Goal: Information Seeking & Learning: Find contact information

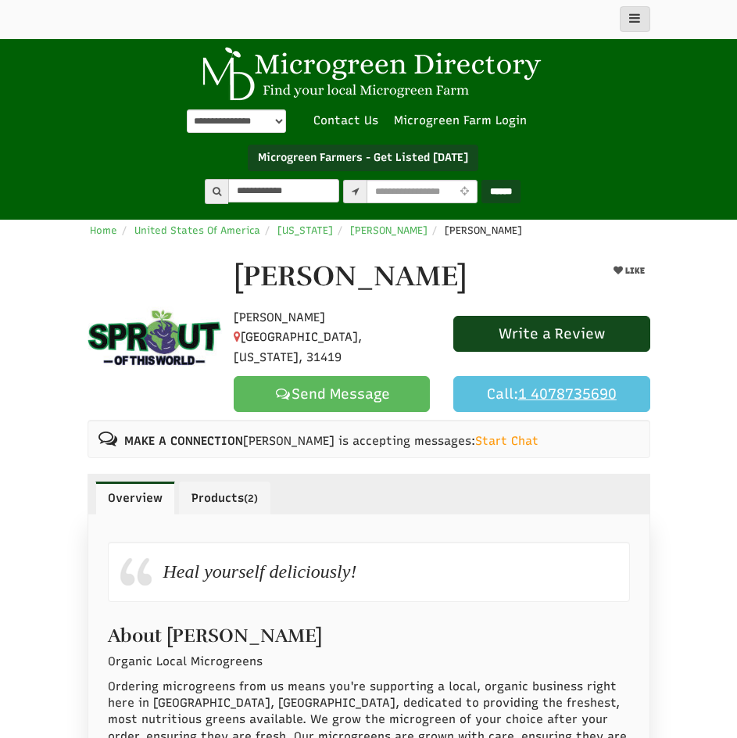
type input "**********"
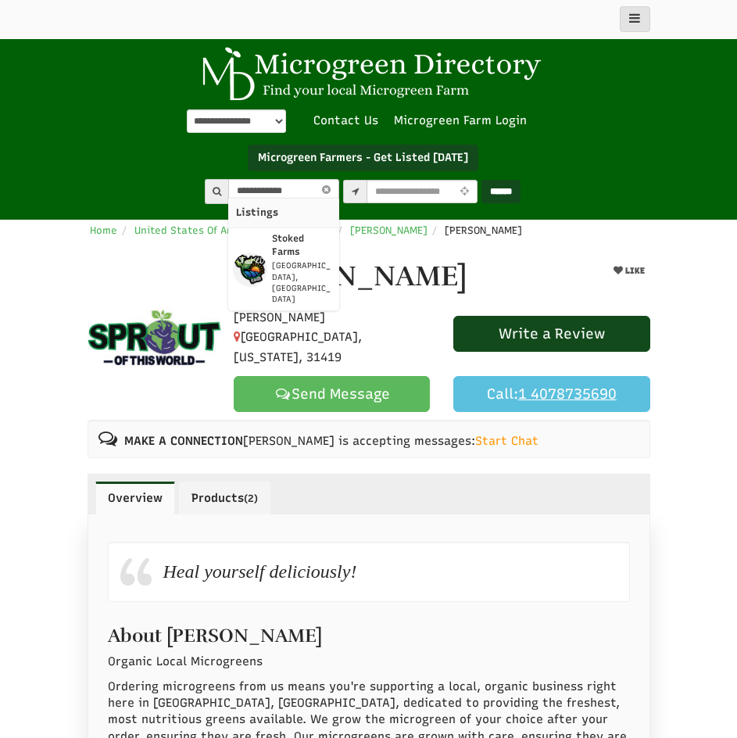
click at [284, 236] on strong "Stoked Farms" at bounding box center [288, 245] width 32 height 24
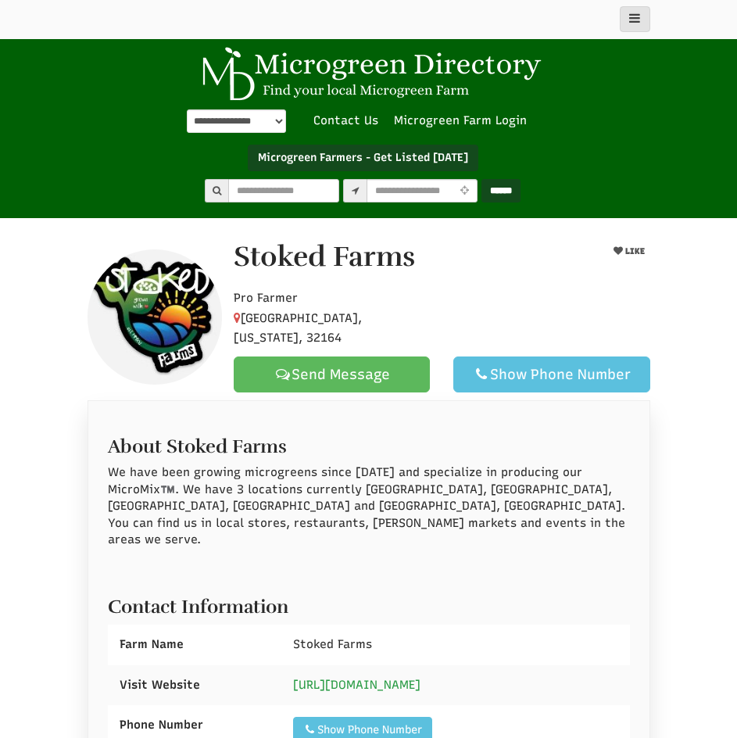
click at [378, 678] on link "https://www.stokedfarms.com" at bounding box center [356, 685] width 127 height 14
click at [395, 722] on div "Show Phone Number" at bounding box center [362, 730] width 119 height 16
drag, startPoint x: 424, startPoint y: 269, endPoint x: 236, endPoint y: 269, distance: 187.6
click at [236, 269] on div "Stoked Farms" at bounding box center [405, 260] width 367 height 39
copy h1 "Stoked Farms"
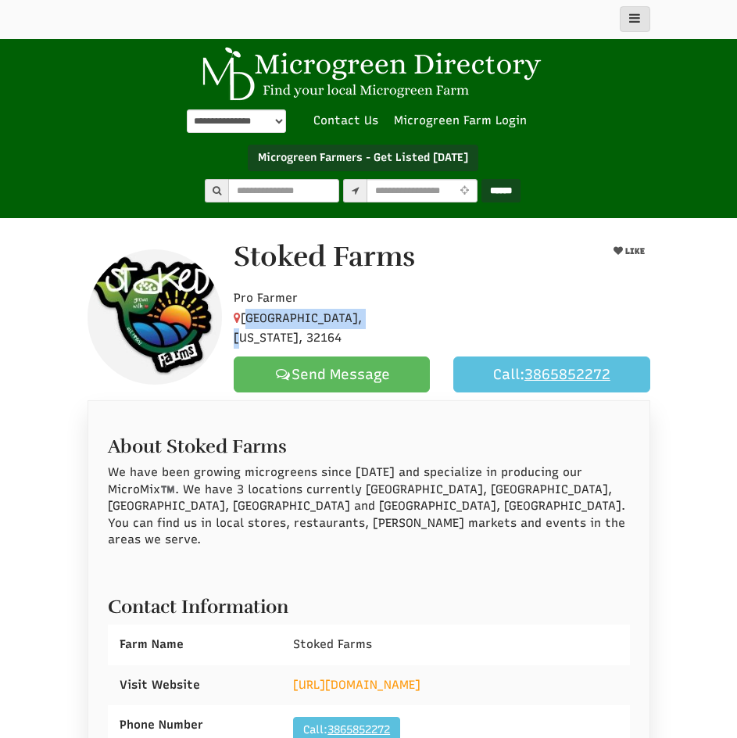
drag, startPoint x: 356, startPoint y: 322, endPoint x: 246, endPoint y: 319, distance: 110.2
click at [246, 319] on span "Palm Coast, Florida, 32164" at bounding box center [298, 328] width 128 height 34
copy span "Palm Coast, Florida"
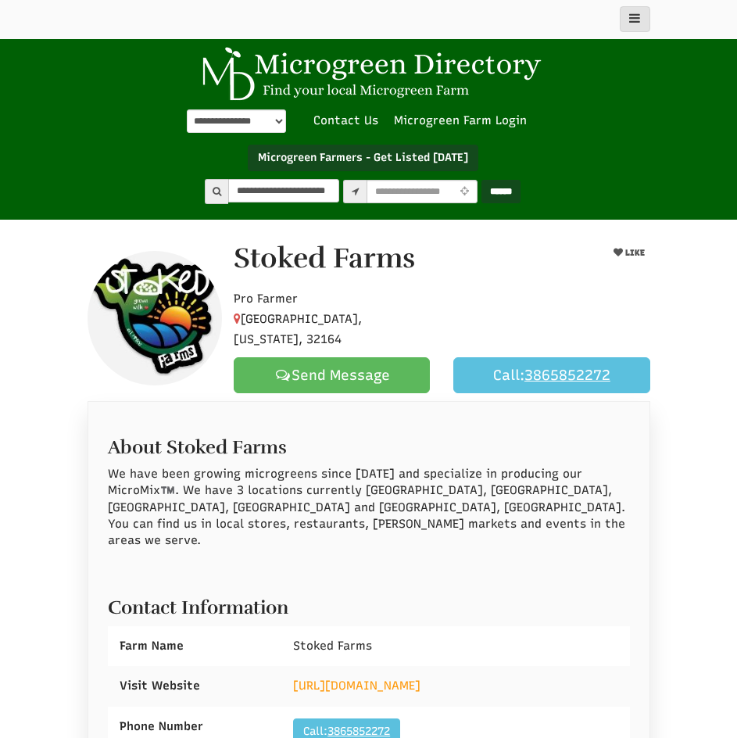
type input "**********"
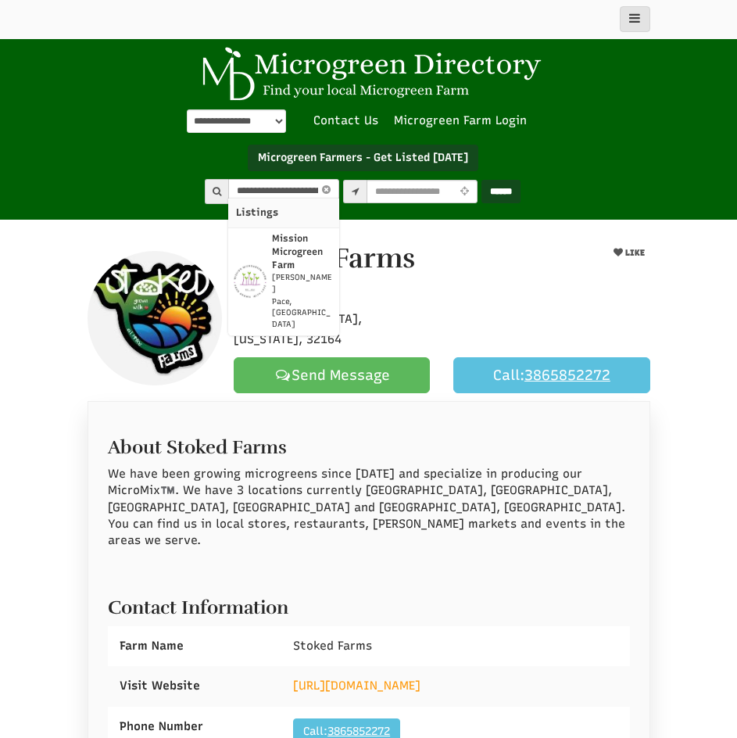
click at [281, 238] on p "Mission Microgreen Farm" at bounding box center [303, 252] width 62 height 40
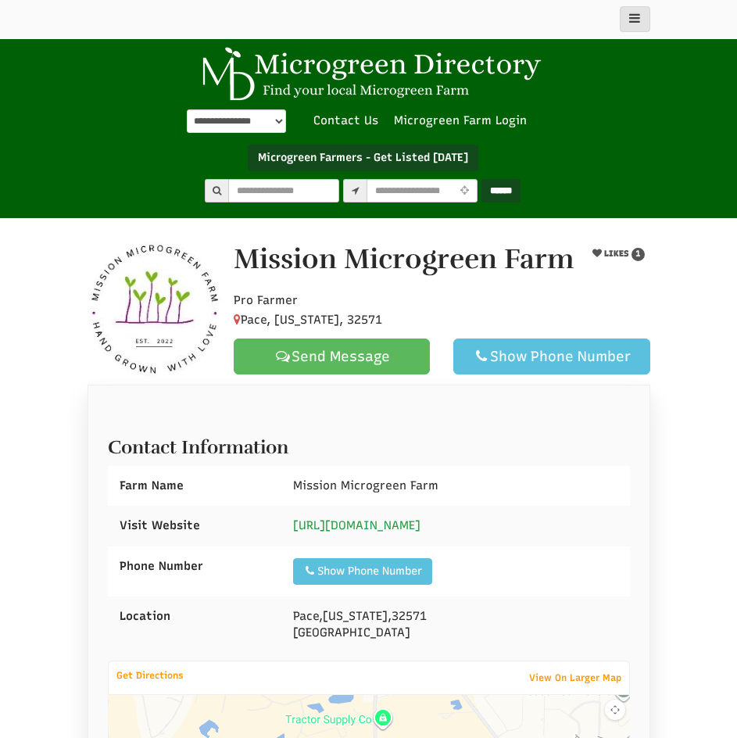
click at [409, 521] on link "[URL][DOMAIN_NAME]" at bounding box center [356, 525] width 127 height 14
drag, startPoint x: 445, startPoint y: 481, endPoint x: 288, endPoint y: 484, distance: 157.1
click at [288, 484] on div "Mission Microgreen Farm" at bounding box center [455, 486] width 348 height 40
copy span "Mission Microgreen Farm"
drag, startPoint x: 367, startPoint y: 613, endPoint x: 296, endPoint y: 607, distance: 70.6
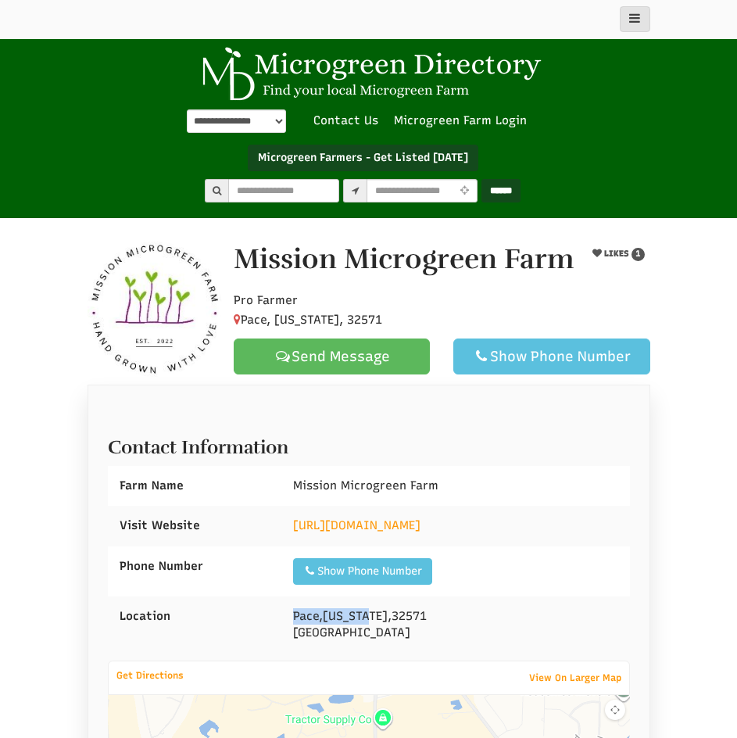
click at [296, 607] on div "Pace , Florida , 32571 United States" at bounding box center [455, 624] width 348 height 57
copy div "Pace , Florida"
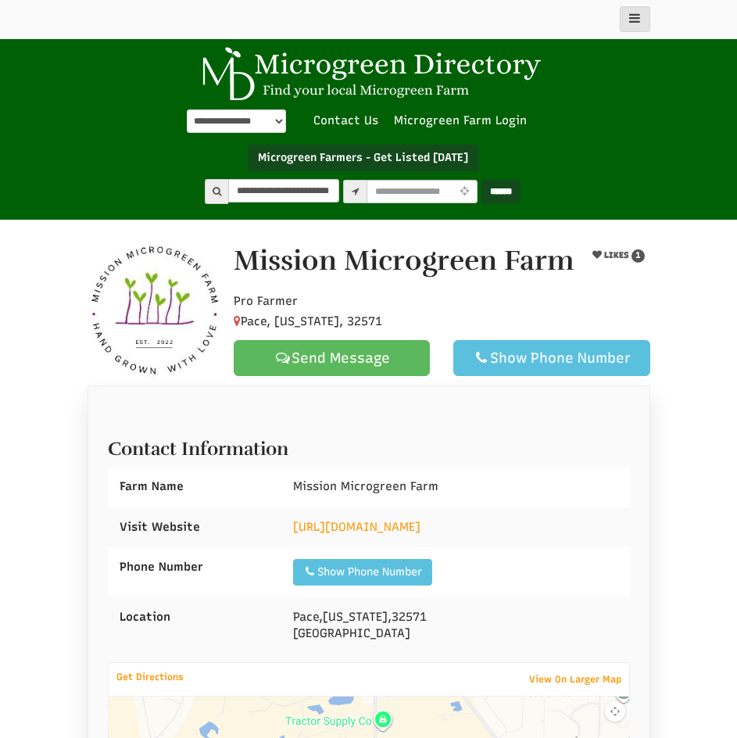
type input "**********"
click at [481, 180] on input "******" at bounding box center [500, 191] width 39 height 23
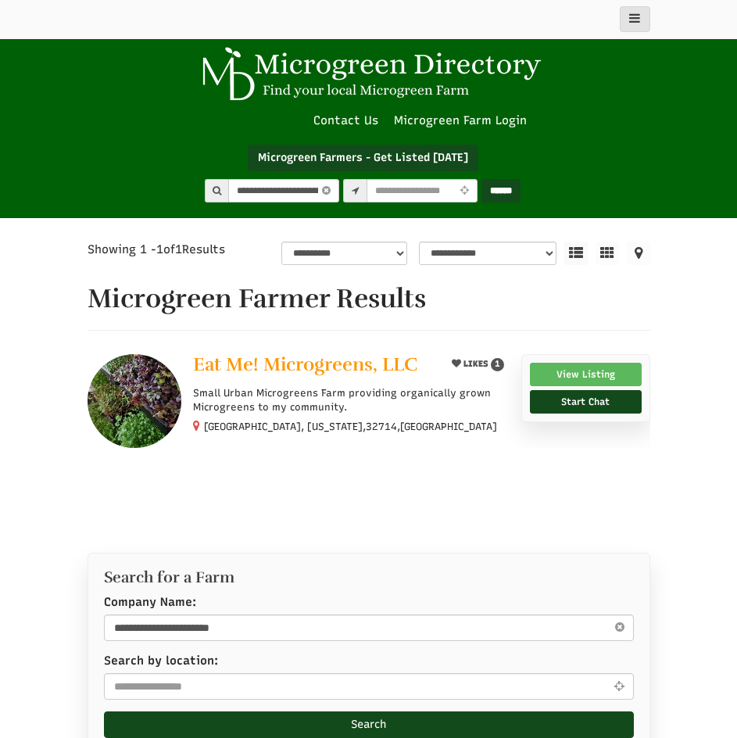
select select "Language Translate Widget"
click at [324, 195] on icon at bounding box center [325, 191] width 16 height 18
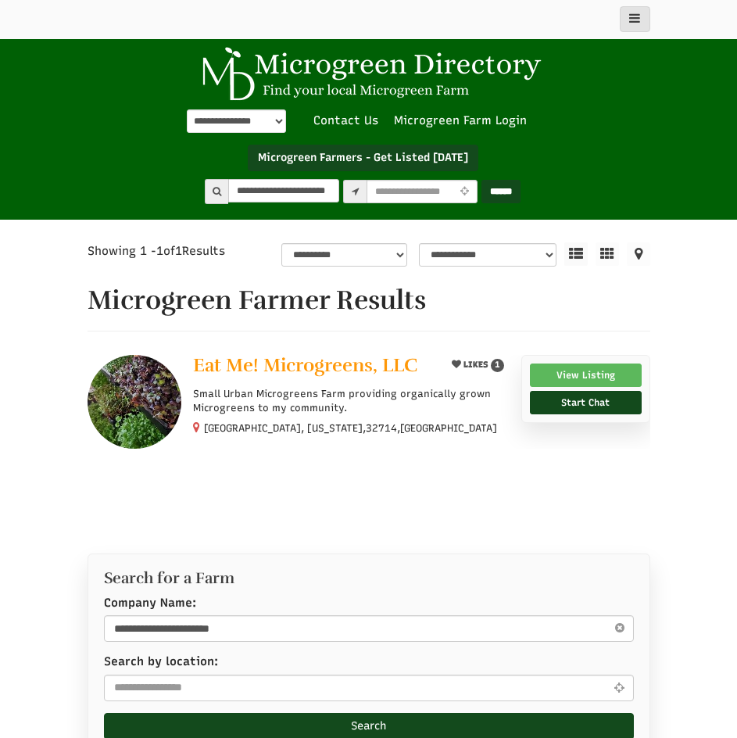
type input "**********"
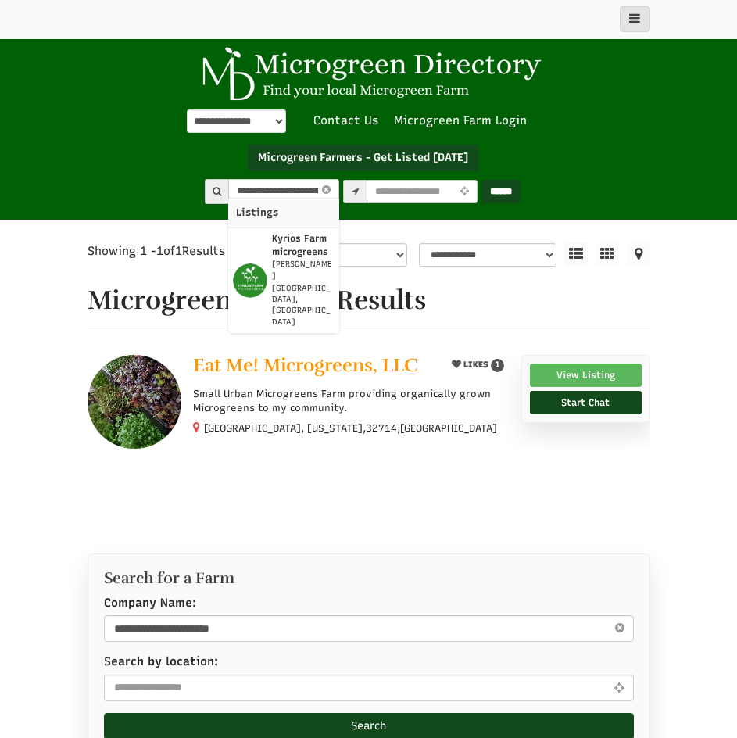
click at [272, 247] on strong "Kyrios Farm microgreens" at bounding box center [300, 245] width 56 height 24
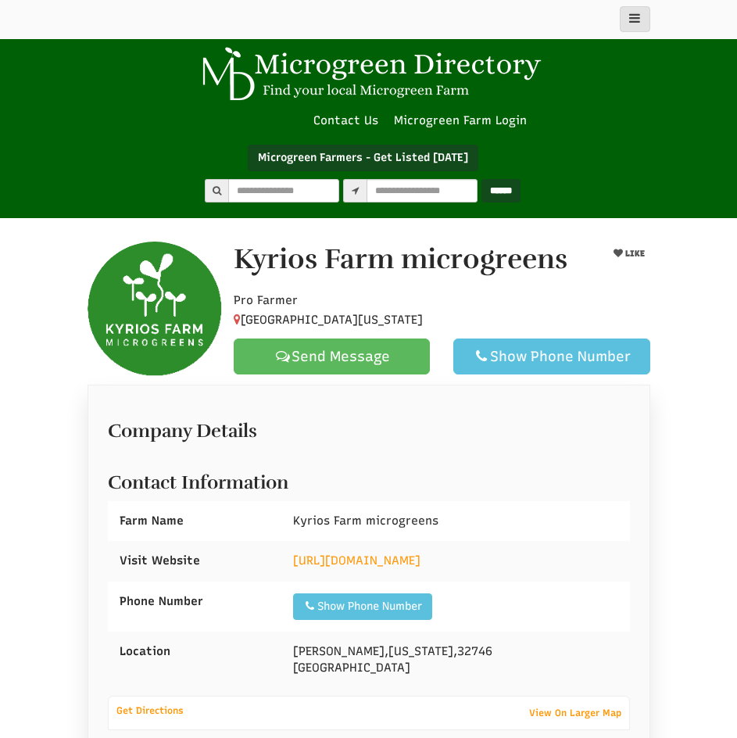
select select "Language Translate Widget"
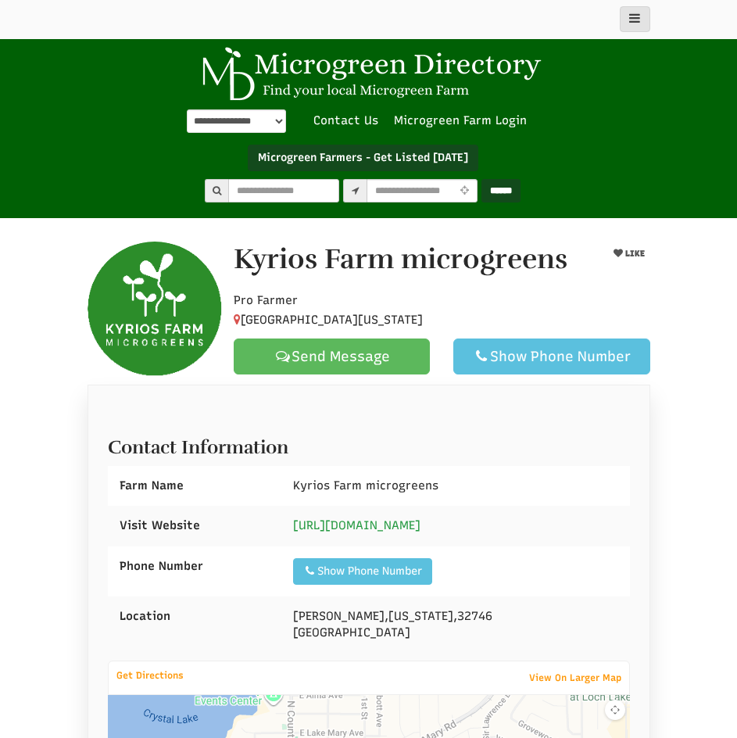
click at [392, 522] on link "http://www.kyriosfarm.com" at bounding box center [356, 525] width 127 height 14
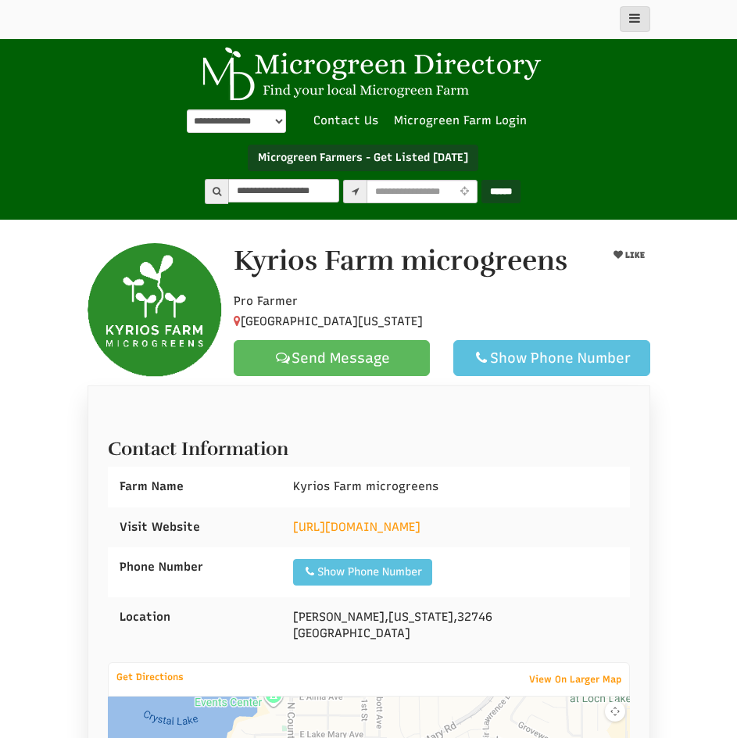
type input "**********"
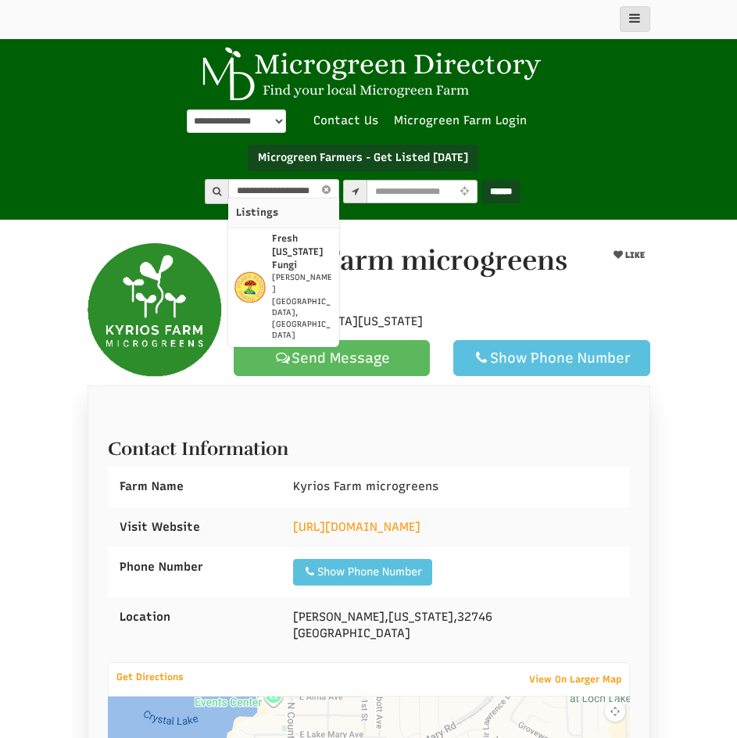
click at [272, 245] on p "Fresh [US_STATE] Fungi" at bounding box center [303, 252] width 62 height 40
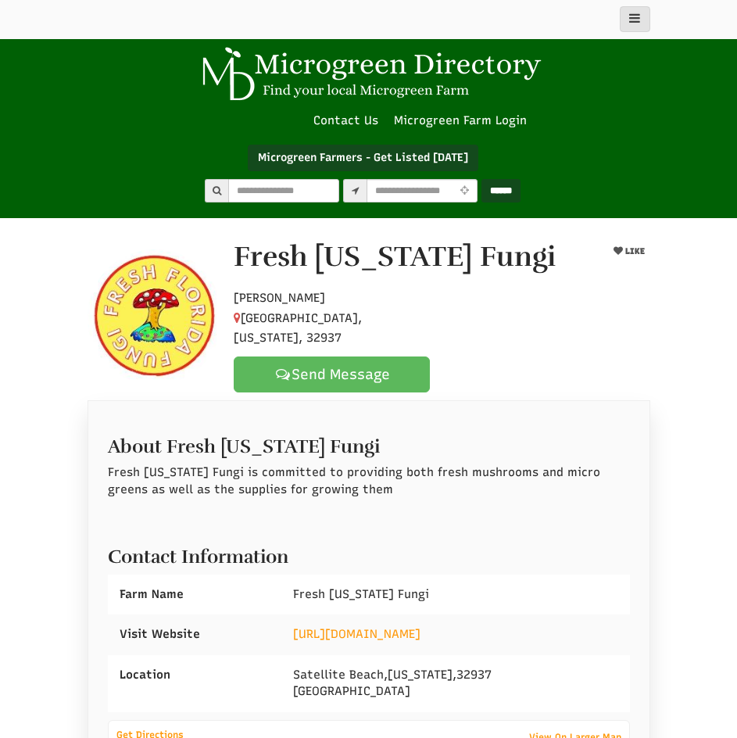
select select "Language Translate Widget"
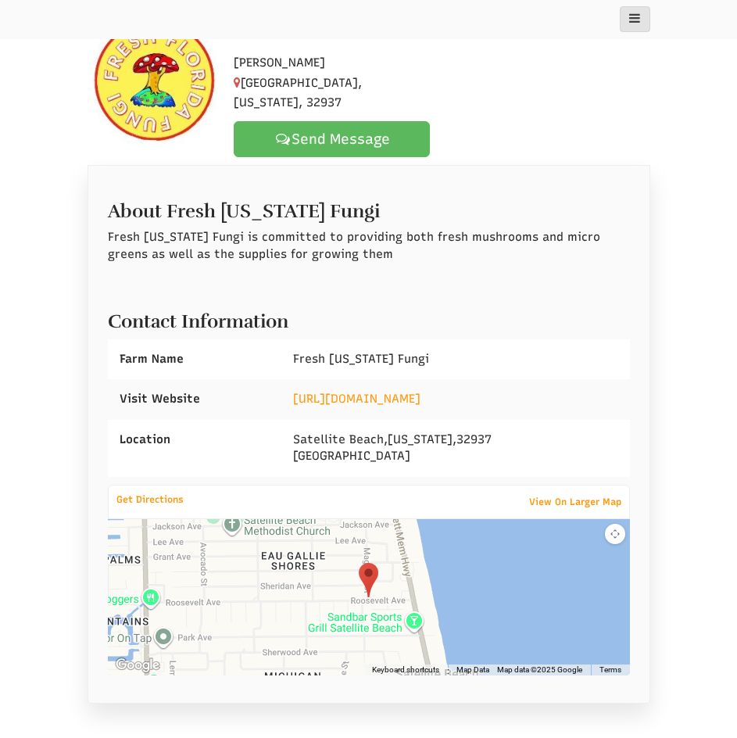
scroll to position [260, 0]
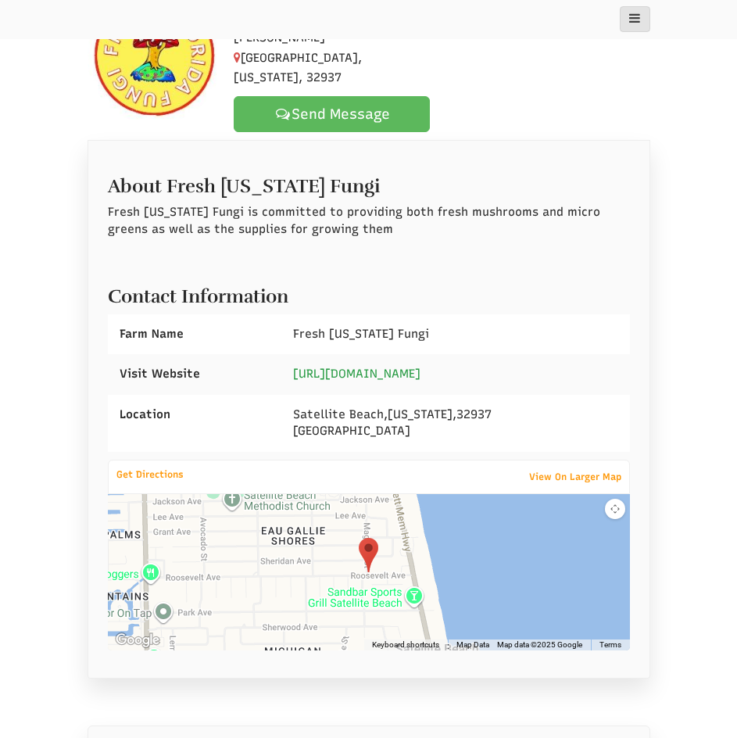
click at [420, 367] on link "[URL][DOMAIN_NAME]" at bounding box center [356, 374] width 127 height 14
drag, startPoint x: 419, startPoint y: 321, endPoint x: 295, endPoint y: 325, distance: 124.3
click at [295, 325] on div "Fresh [US_STATE] Fungi" at bounding box center [455, 334] width 348 height 40
copy span "Fresh [US_STATE] Fungi"
drag, startPoint x: 430, startPoint y: 402, endPoint x: 290, endPoint y: 398, distance: 139.9
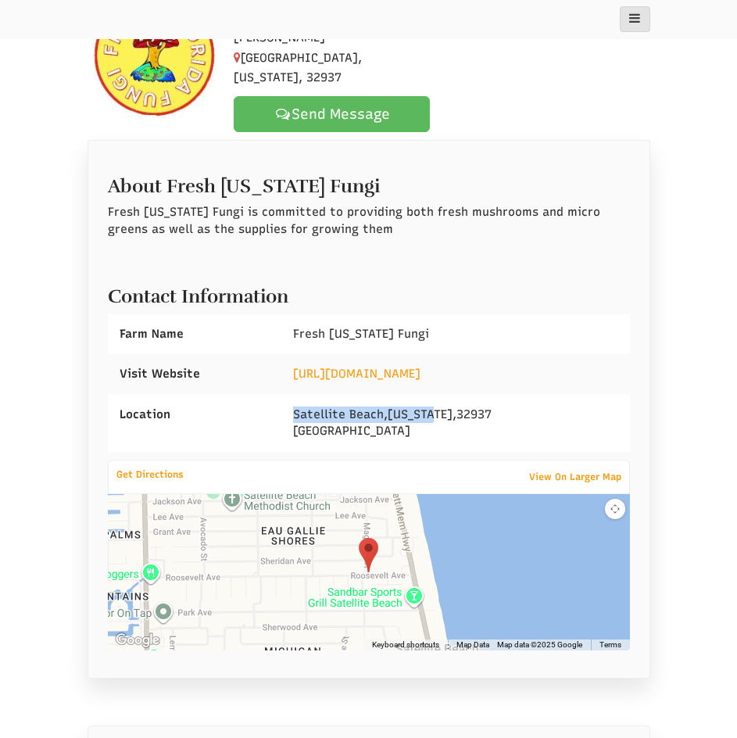
click at [290, 398] on div "[GEOGRAPHIC_DATA][US_STATE] [GEOGRAPHIC_DATA]" at bounding box center [455, 423] width 348 height 57
copy div "[GEOGRAPHIC_DATA] , [US_STATE]"
